Goal: Check status: Check status

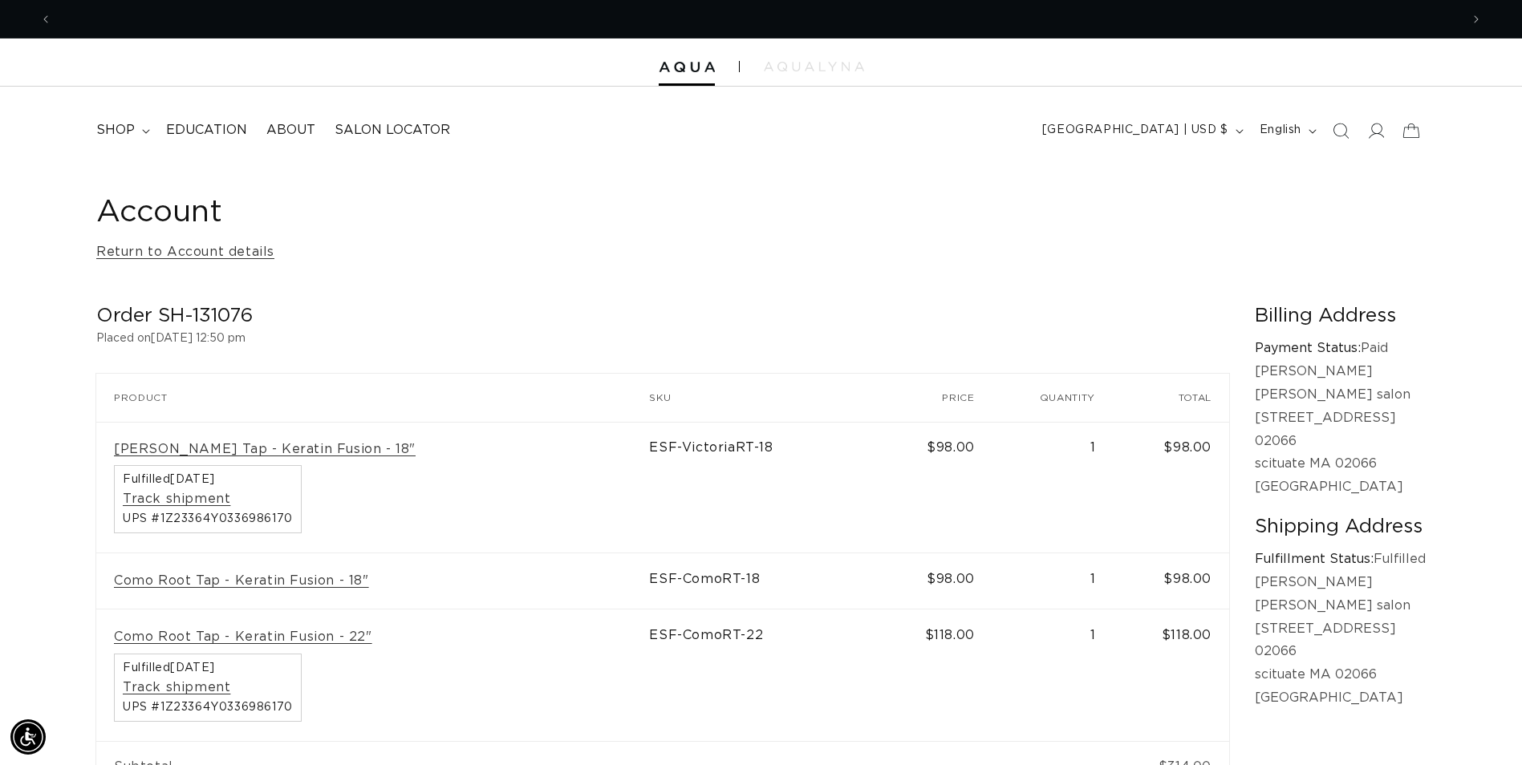
scroll to position [0, 2816]
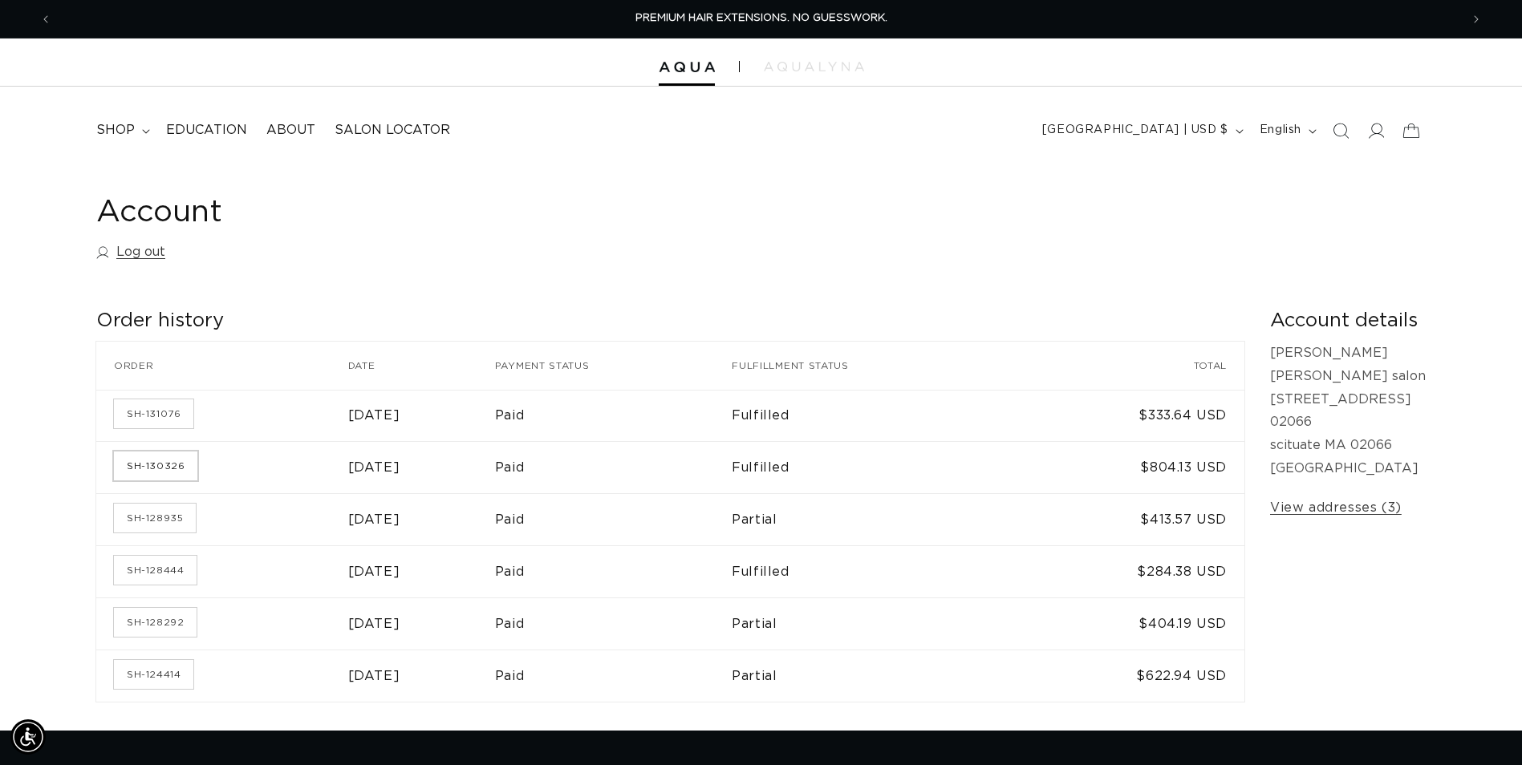
click at [177, 459] on link "SH-130326" at bounding box center [155, 466] width 83 height 29
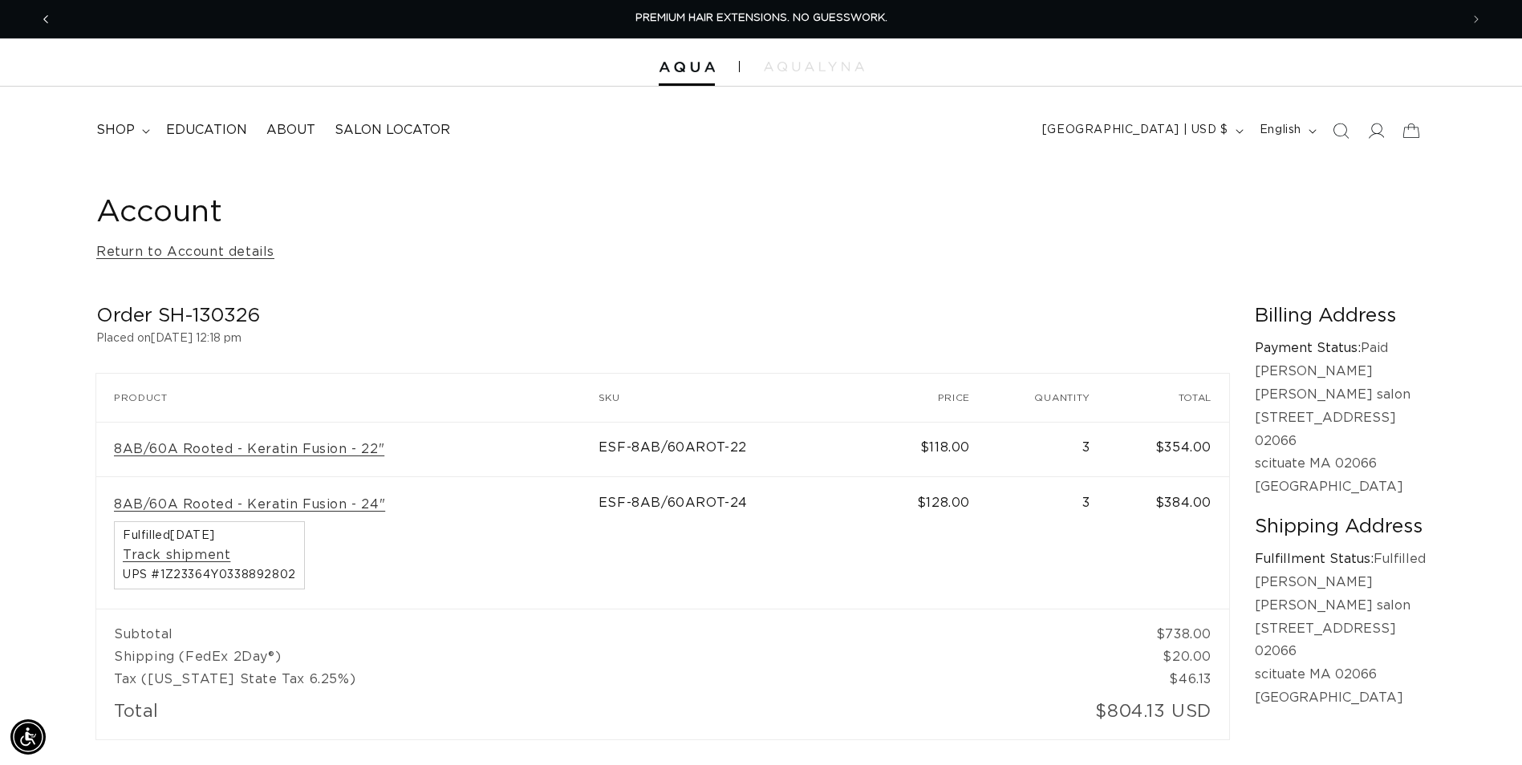
click at [52, 22] on span "Previous announcement" at bounding box center [46, 19] width 16 height 16
click at [223, 252] on link "Return to Account details" at bounding box center [185, 252] width 178 height 23
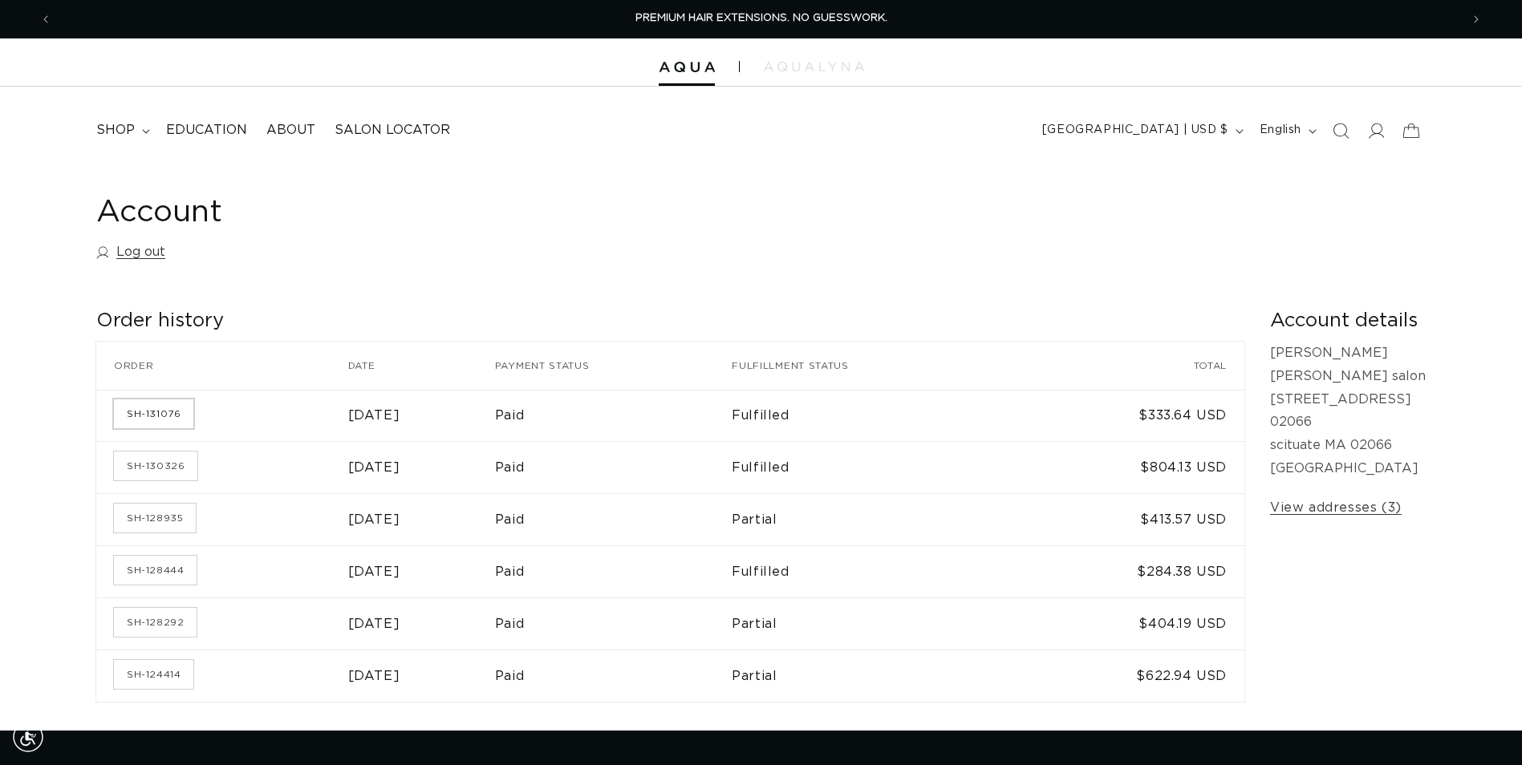
click at [166, 414] on link "SH-131076" at bounding box center [153, 414] width 79 height 29
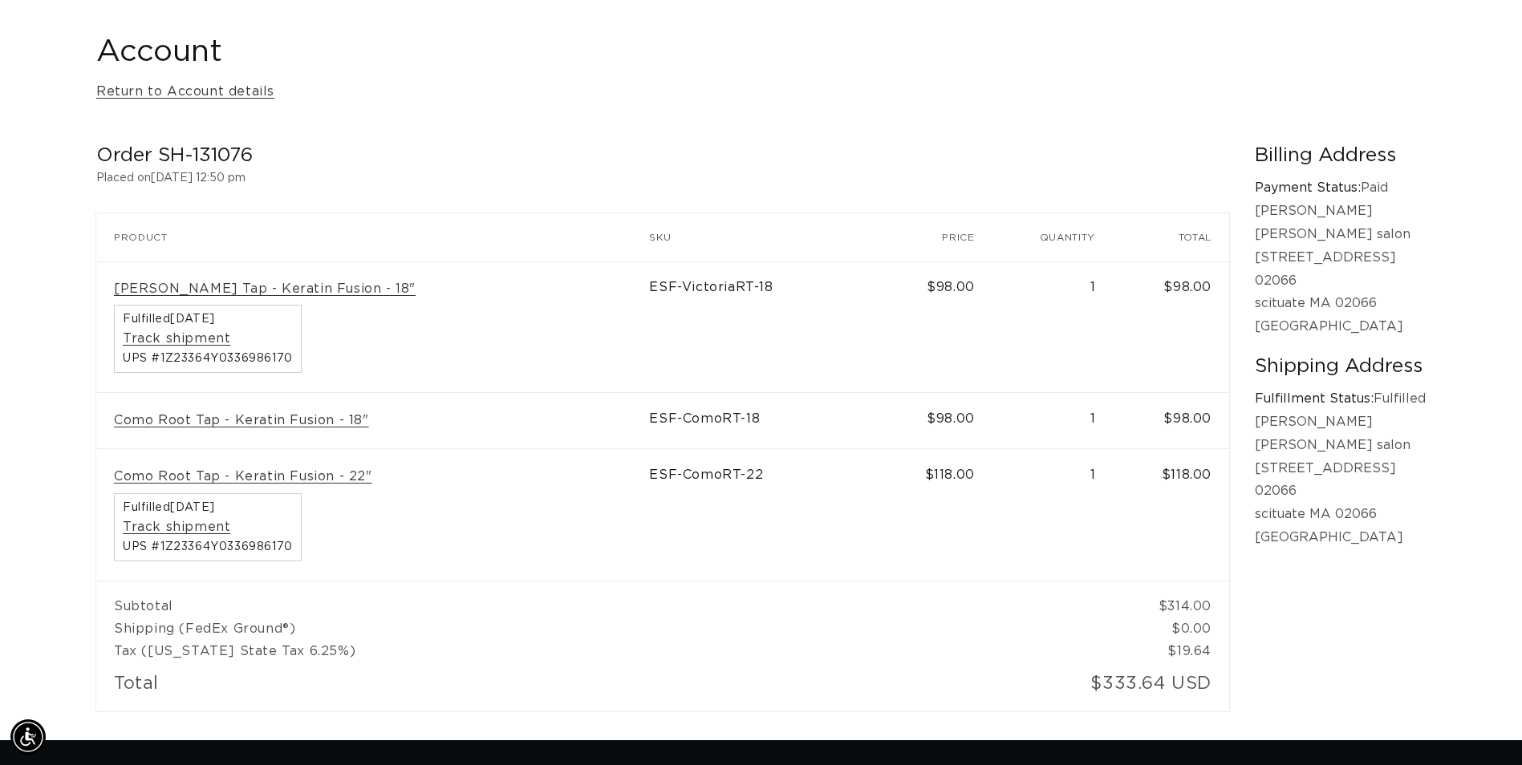
scroll to position [0, 1408]
